Goal: Navigation & Orientation: Find specific page/section

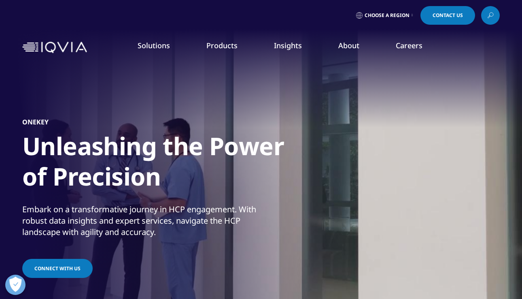
click at [94, 132] on rect "Primary" at bounding box center [95, 130] width 3 height 3
click at [53, 192] on link "Technologies" at bounding box center [38, 192] width 36 height 8
